Goal: Task Accomplishment & Management: Complete application form

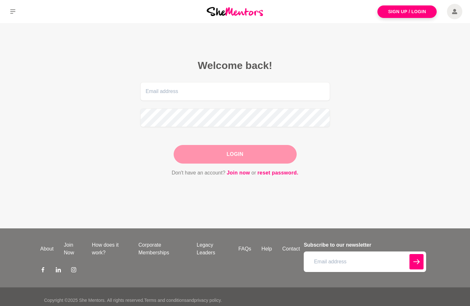
click at [441, 197] on main "Welcome back! Login Don't have an account? Join now or reset password." at bounding box center [235, 125] width 470 height 205
click at [172, 93] on input "email" at bounding box center [235, 91] width 190 height 19
click at [98, 158] on main "Welcome back! Login Don't have an account? Join now or reset password." at bounding box center [235, 125] width 470 height 205
click at [161, 90] on input "email" at bounding box center [235, 91] width 190 height 19
type input "[PERSON_NAME][EMAIL_ADDRESS][PERSON_NAME][DOMAIN_NAME]"
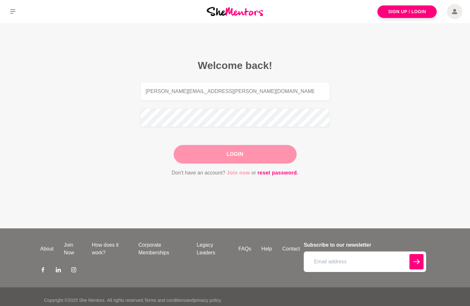
click at [232, 172] on link "Join now" at bounding box center [238, 172] width 23 height 8
